Goal: Find specific page/section: Find specific page/section

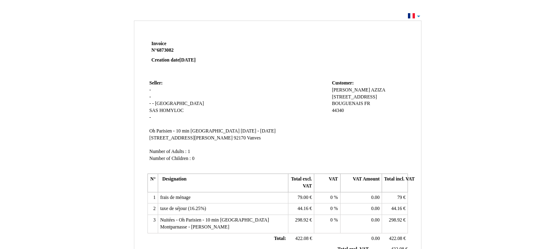
drag, startPoint x: 259, startPoint y: 103, endPoint x: 230, endPoint y: 101, distance: 29.2
click at [230, 101] on td "Seller: Seller: - - - - France France SAS SAS HOMYLOC HOMYLOC - SIRET Oh Parisi…" at bounding box center [239, 125] width 182 height 94
drag, startPoint x: 262, startPoint y: 83, endPoint x: 484, endPoint y: 132, distance: 227.7
click at [484, 132] on div "Invoice Invoice N° 6873082 6873082 Creation date [DATE] Seller: Seller: - - - -…" at bounding box center [277, 250] width 481 height 464
drag, startPoint x: 153, startPoint y: 43, endPoint x: 171, endPoint y: 46, distance: 18.0
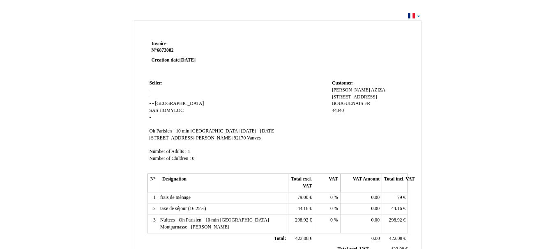
click at [171, 46] on p "Invoice Invoice N° 6873082 6873082 Creation date [DATE]" at bounding box center [201, 52] width 98 height 23
click at [172, 46] on p "Invoice Invoice N° 6873082 6873082 Creation date [DATE]" at bounding box center [201, 52] width 98 height 23
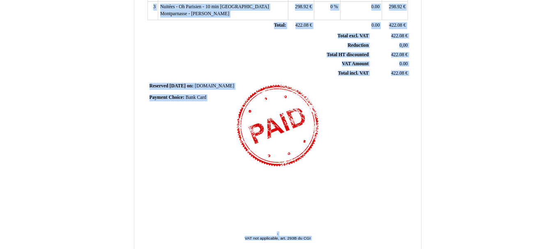
scroll to position [234, 0]
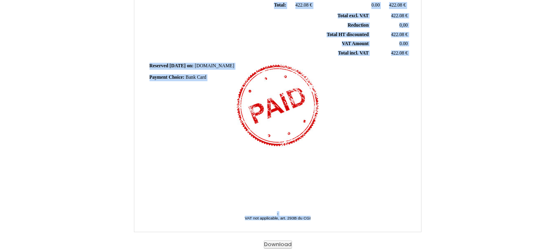
drag, startPoint x: 152, startPoint y: 43, endPoint x: 399, endPoint y: 205, distance: 295.0
click at [417, 225] on div "Invoice Invoice N° 6873082 6873082 Creation date [DATE] Seller: Seller: - - - -…" at bounding box center [277, 18] width 287 height 427
click at [496, 120] on div "Invoice Invoice N° 6873082 6873082 Creation date [DATE] Seller: Seller: - - - -…" at bounding box center [277, 17] width 481 height 464
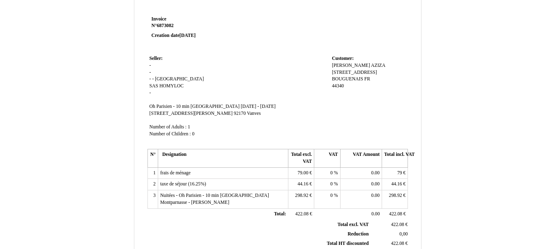
scroll to position [0, 0]
